Goal: Communication & Community: Connect with others

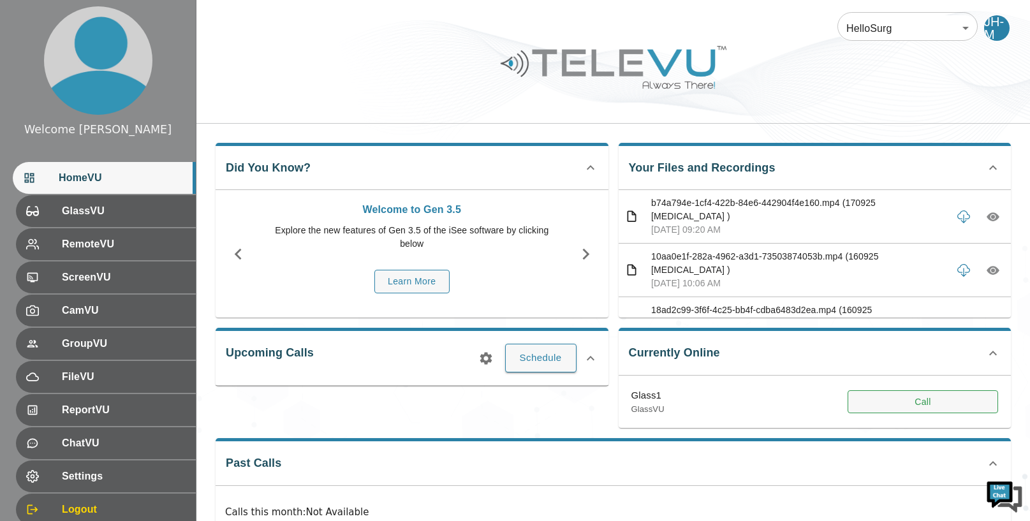
click at [955, 402] on button "Call" at bounding box center [923, 402] width 151 height 24
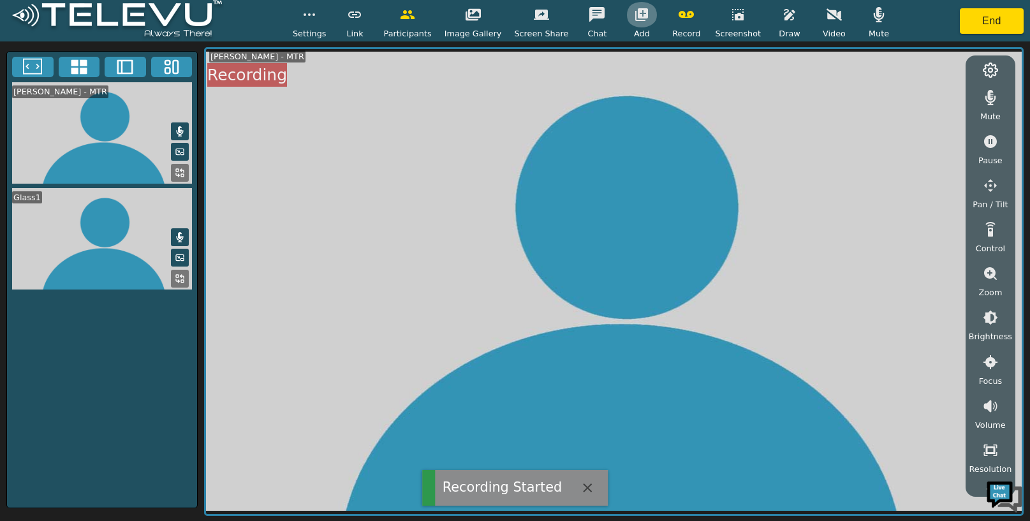
click at [636, 10] on icon "button" at bounding box center [641, 14] width 13 height 13
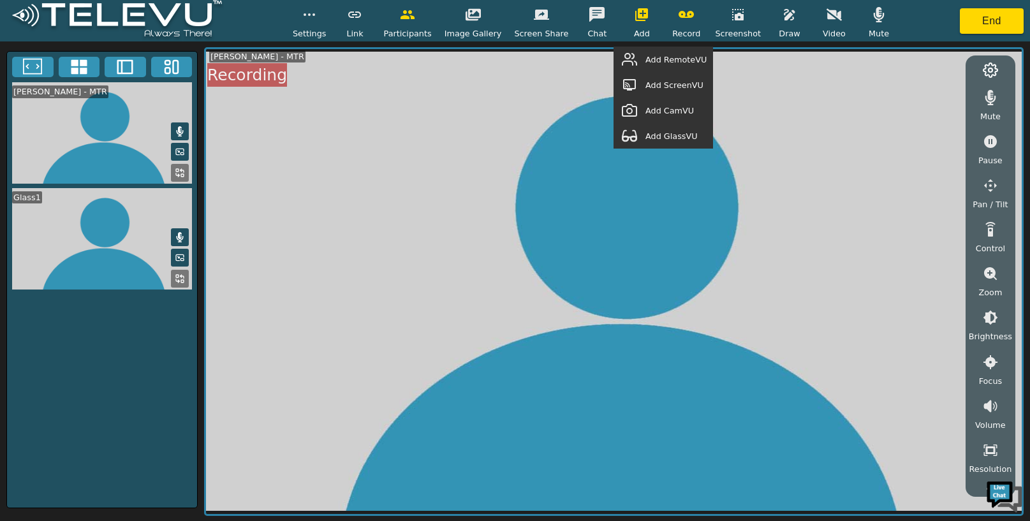
click at [682, 133] on span "Add GlassVU" at bounding box center [671, 136] width 52 height 12
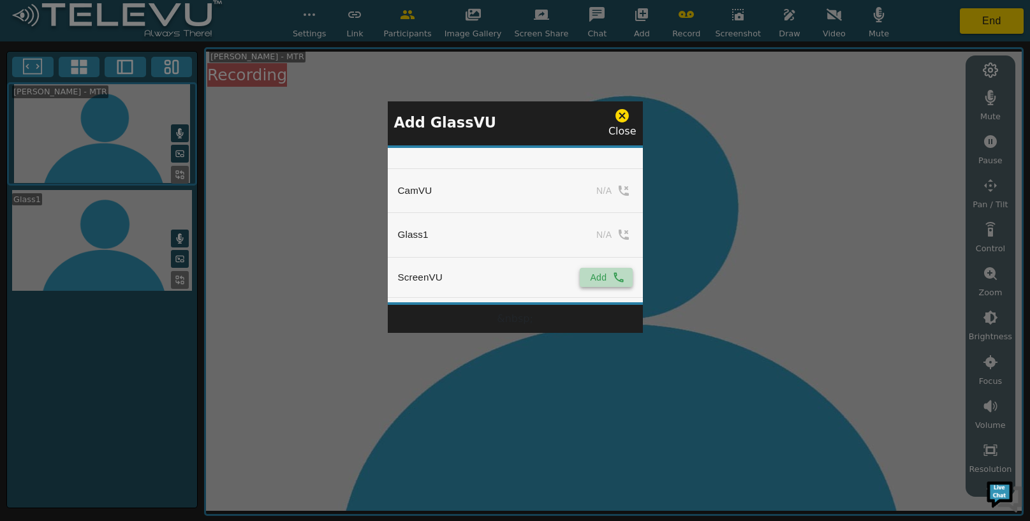
click at [620, 274] on icon "simple table" at bounding box center [618, 277] width 13 height 13
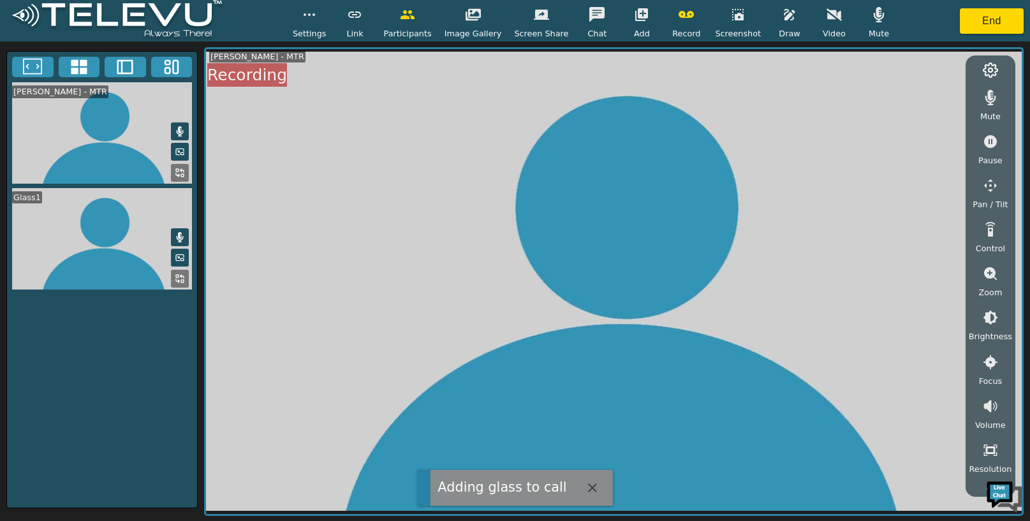
click at [636, 13] on icon "button" at bounding box center [641, 14] width 15 height 15
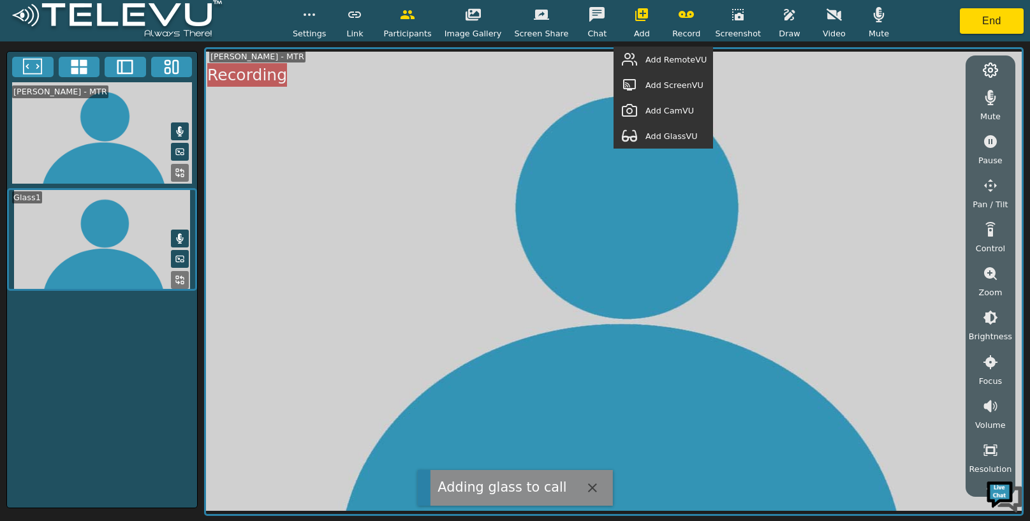
click at [645, 58] on button "button" at bounding box center [630, 60] width 32 height 26
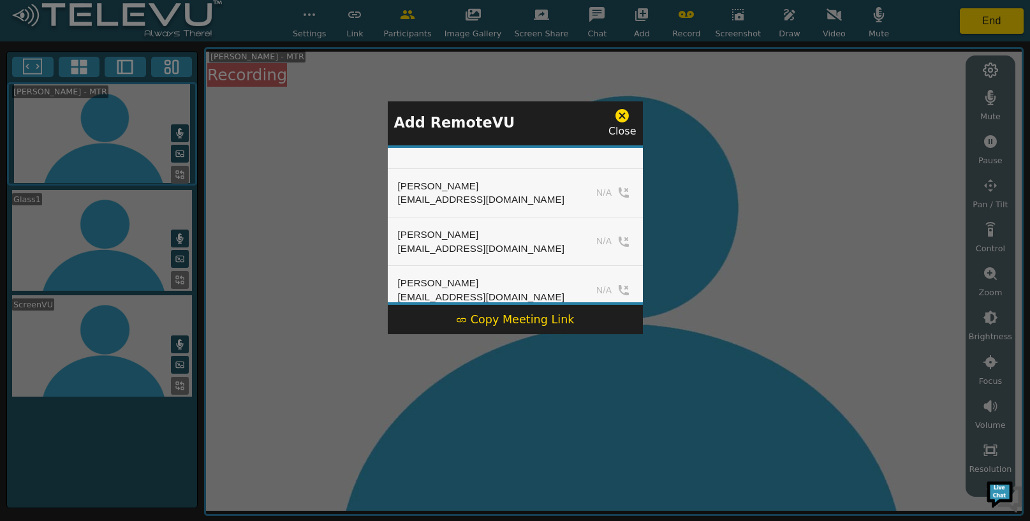
click at [525, 317] on div "Copy Meeting Link" at bounding box center [515, 319] width 119 height 17
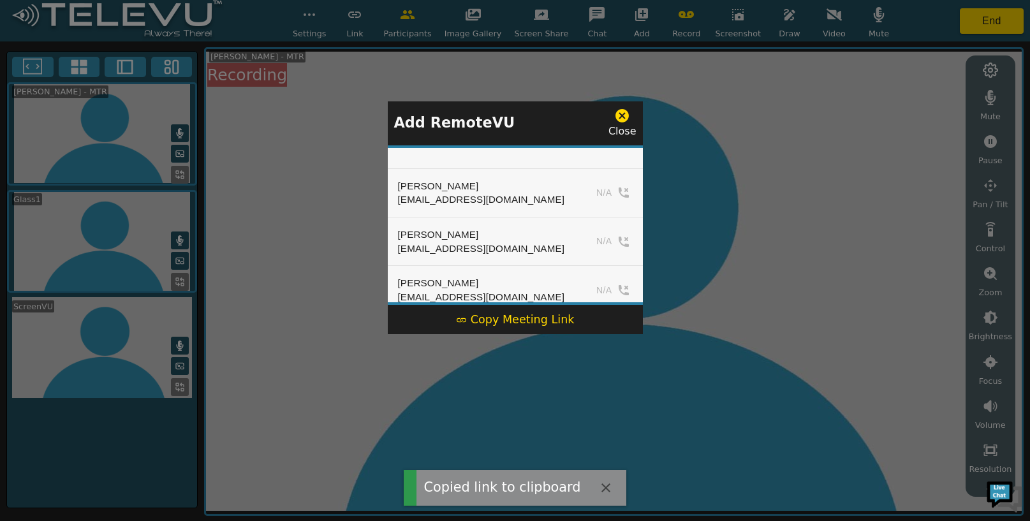
click at [625, 117] on icon at bounding box center [622, 116] width 16 height 16
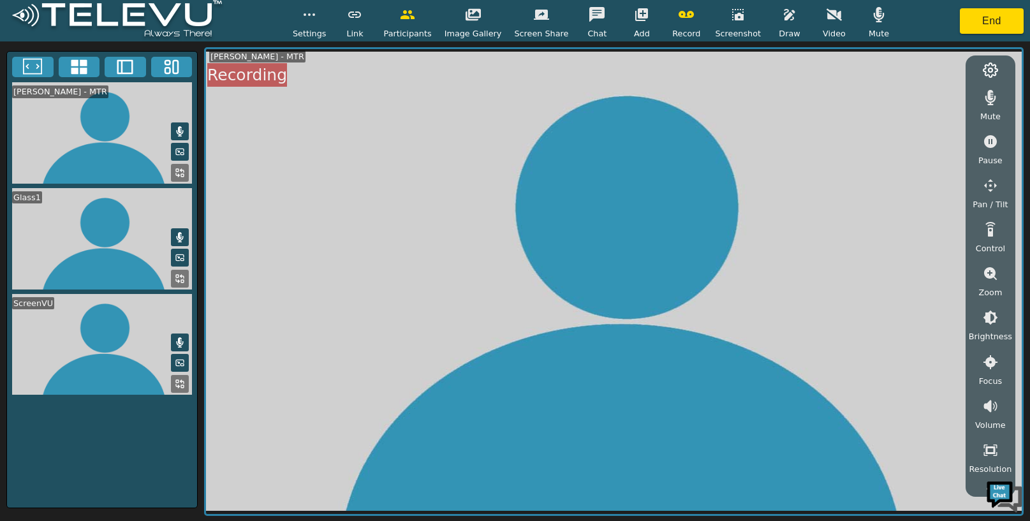
click at [180, 384] on icon at bounding box center [180, 384] width 10 height 10
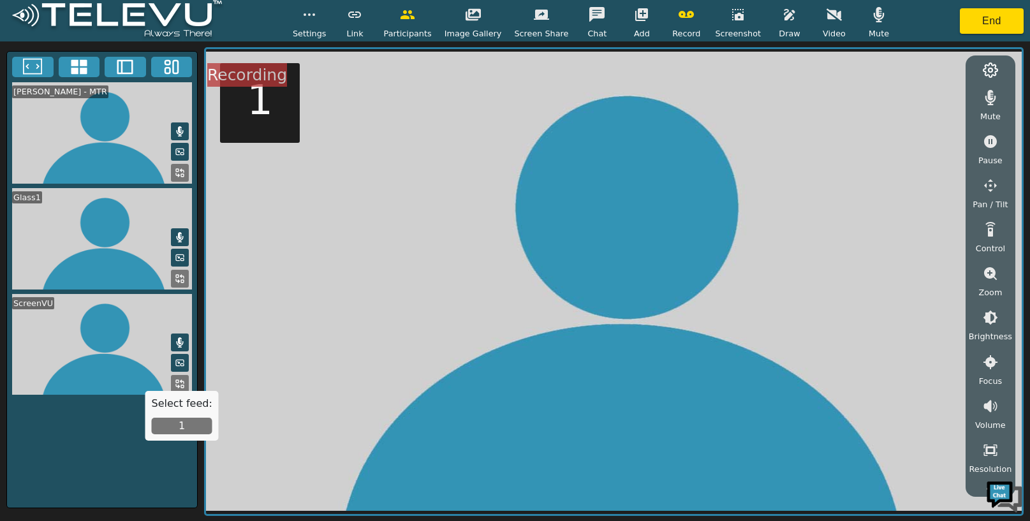
click at [180, 427] on button "1" at bounding box center [182, 426] width 61 height 17
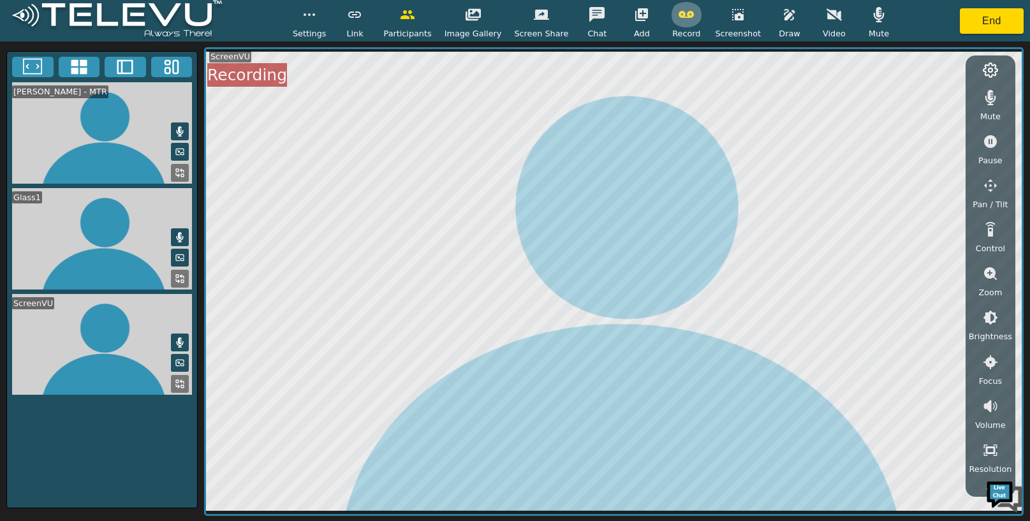
click at [684, 20] on icon "button" at bounding box center [686, 14] width 15 height 15
click at [980, 17] on button "End" at bounding box center [992, 21] width 64 height 26
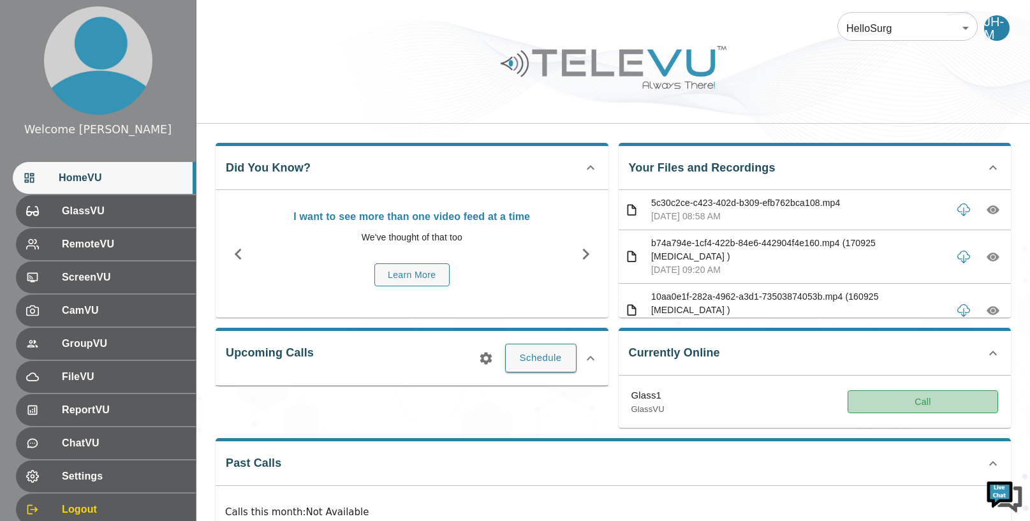
click at [913, 396] on button "Call" at bounding box center [923, 402] width 151 height 24
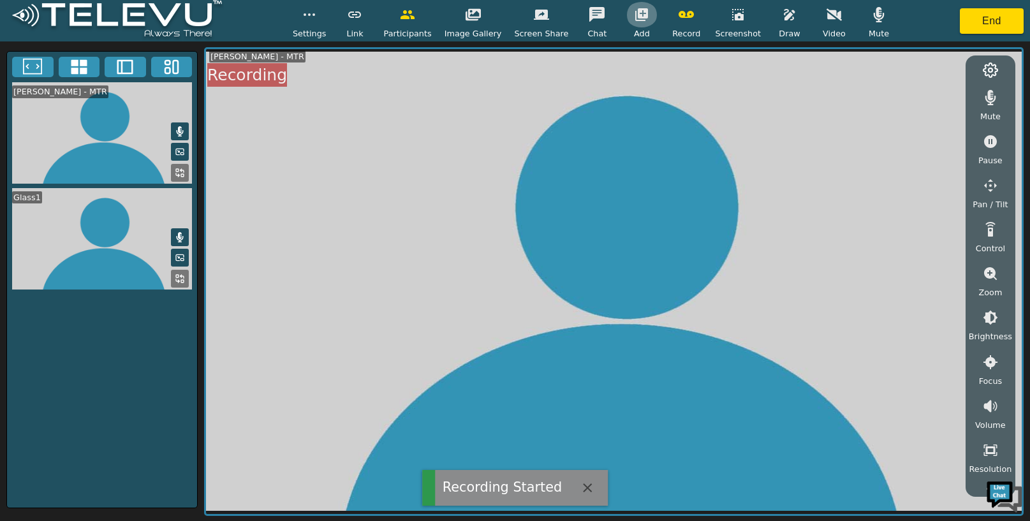
click at [642, 20] on icon "button" at bounding box center [641, 14] width 15 height 15
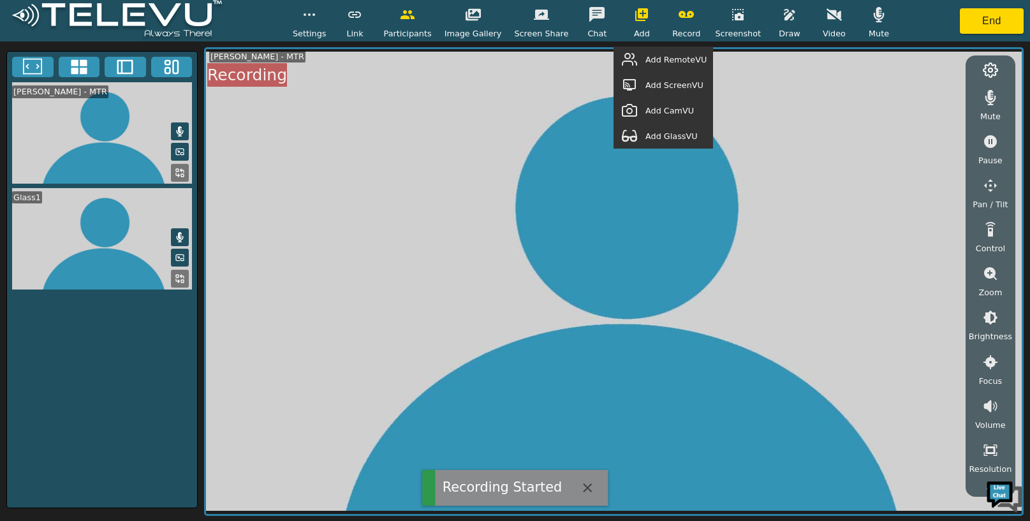
click at [662, 137] on span "Add GlassVU" at bounding box center [671, 136] width 52 height 12
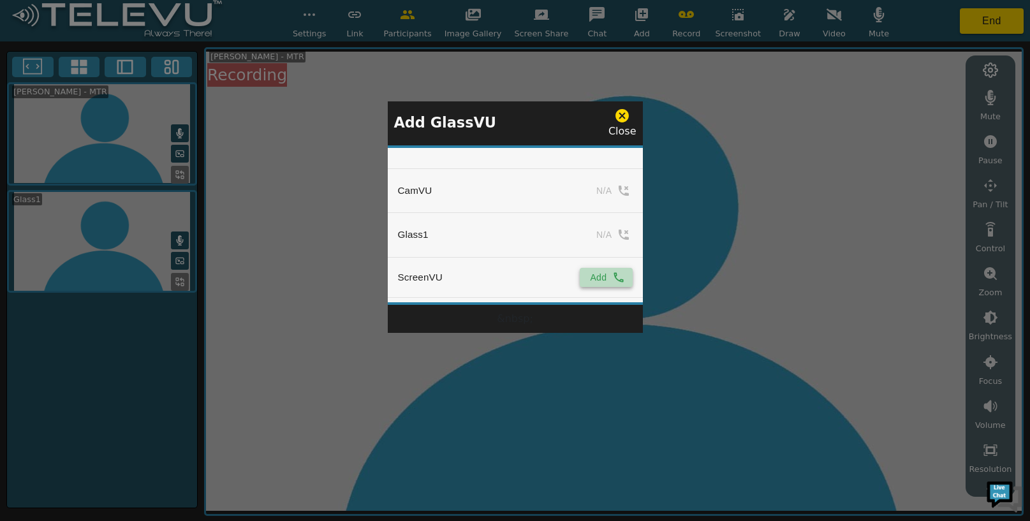
click at [612, 274] on icon "simple table" at bounding box center [618, 277] width 13 height 13
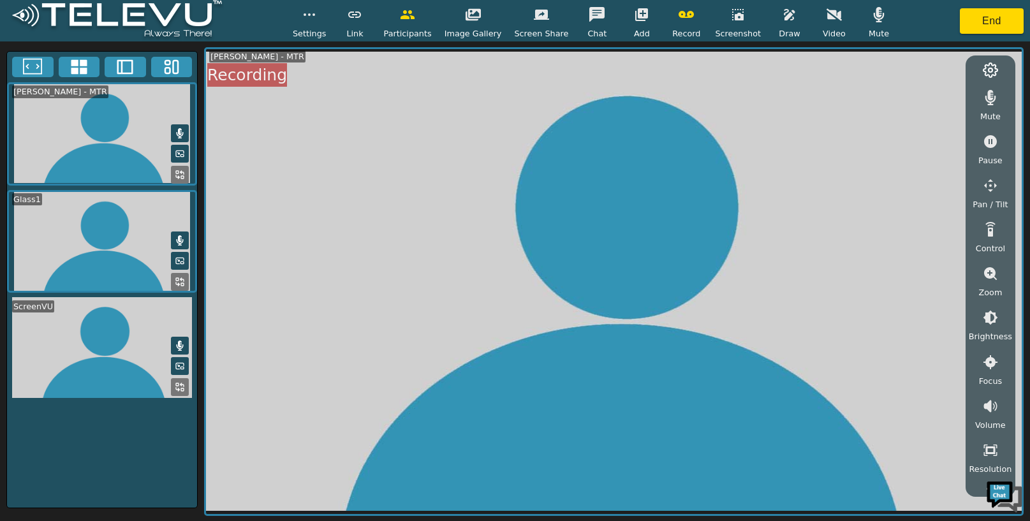
click at [178, 380] on button at bounding box center [180, 387] width 18 height 18
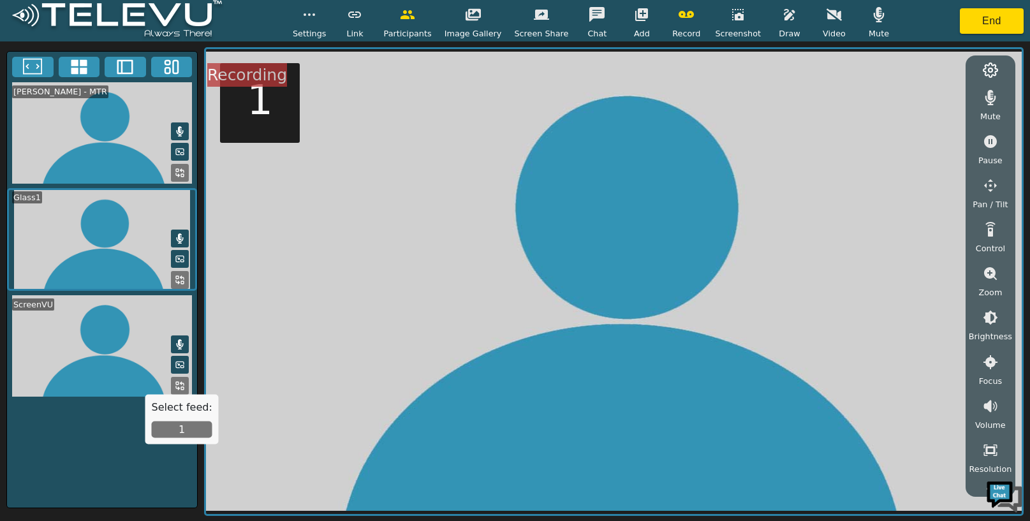
click at [173, 430] on button "1" at bounding box center [182, 430] width 61 height 17
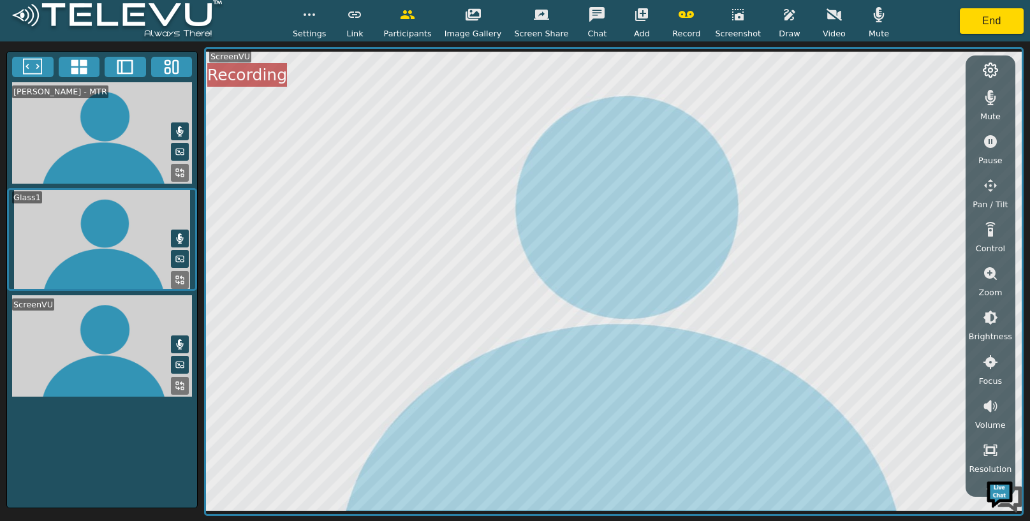
click at [690, 30] on span "Record" at bounding box center [686, 33] width 28 height 12
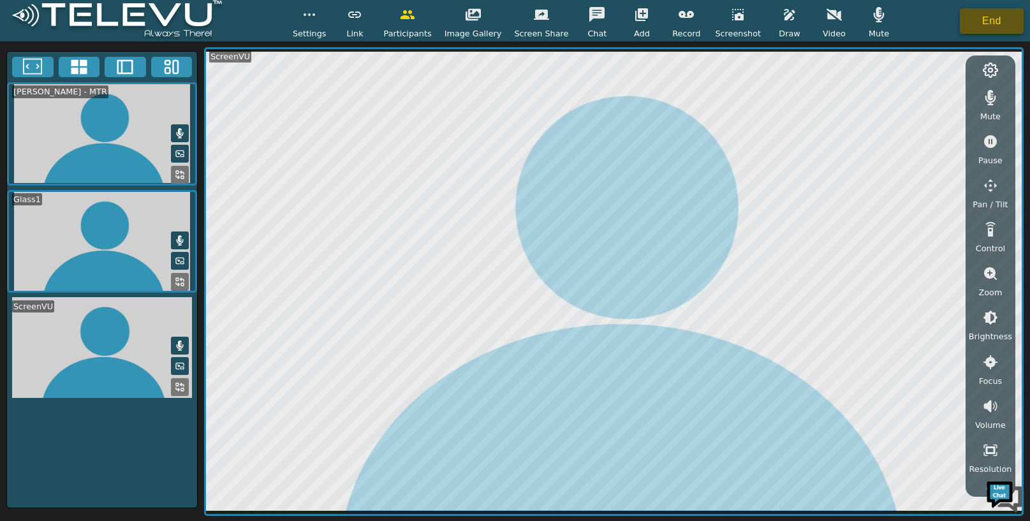
click at [977, 12] on button "End" at bounding box center [992, 21] width 64 height 26
